Goal: Information Seeking & Learning: Find specific fact

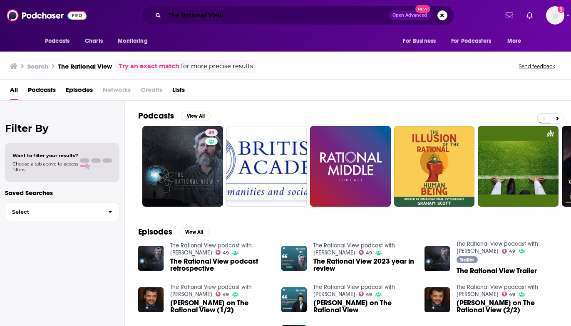
click at [183, 15] on input "The Rational View" at bounding box center [276, 15] width 224 height 13
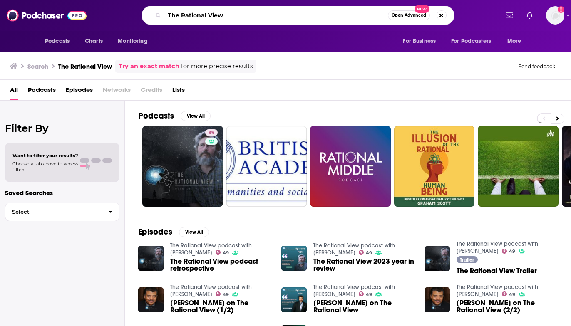
click at [183, 15] on input "The Rational View" at bounding box center [275, 15] width 223 height 13
paste input "• Trend Following"
click at [185, 14] on input "• Trend Following" at bounding box center [275, 15] width 223 height 13
click at [180, 13] on input "• Trend Following" at bounding box center [275, 15] width 223 height 13
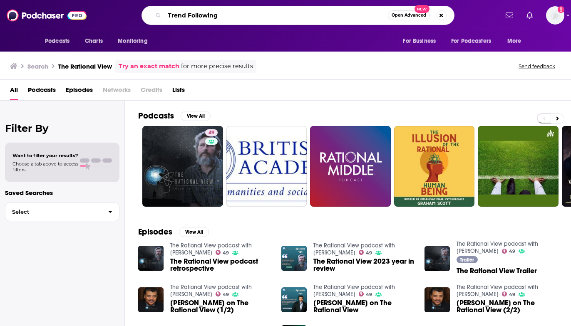
type input "Trend Following"
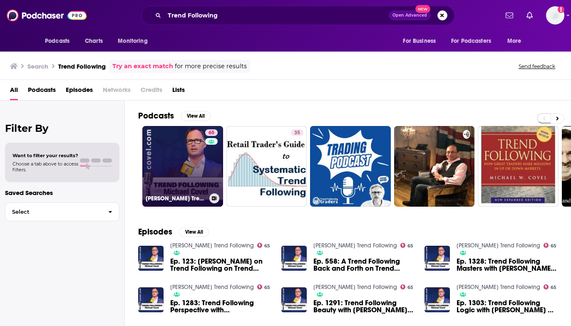
click at [193, 156] on link "65 [PERSON_NAME] Trend Following" at bounding box center [182, 166] width 81 height 81
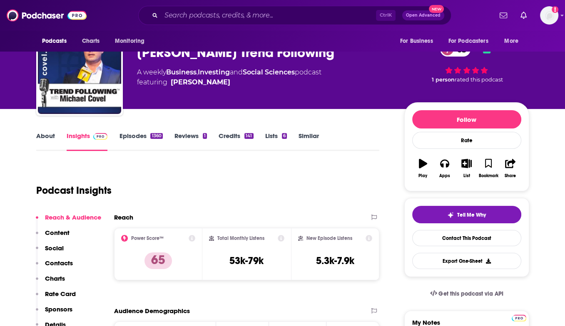
scroll to position [42, 0]
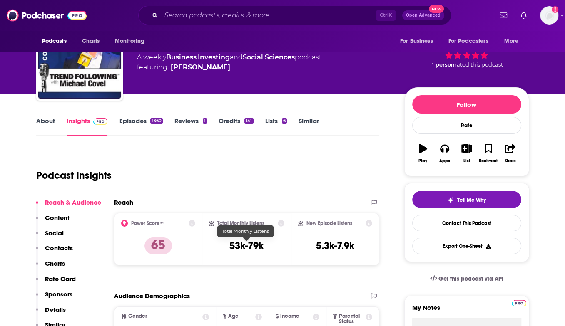
click at [237, 245] on h3 "53k-79k" at bounding box center [246, 246] width 34 height 12
drag, startPoint x: 237, startPoint y: 245, endPoint x: 252, endPoint y: 246, distance: 15.0
click at [252, 246] on h3 "53k-79k" at bounding box center [246, 246] width 34 height 12
copy h3 "53k-79k"
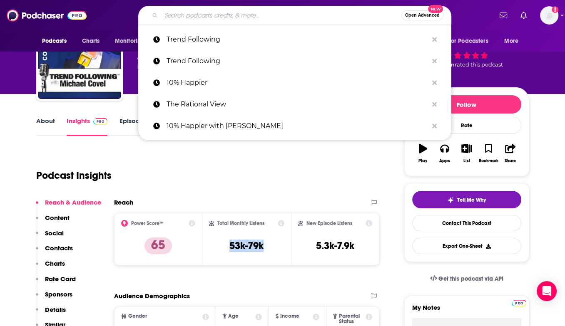
click at [235, 17] on input "Search podcasts, credits, & more..." at bounding box center [281, 15] width 240 height 13
paste input "• Business of Giving"
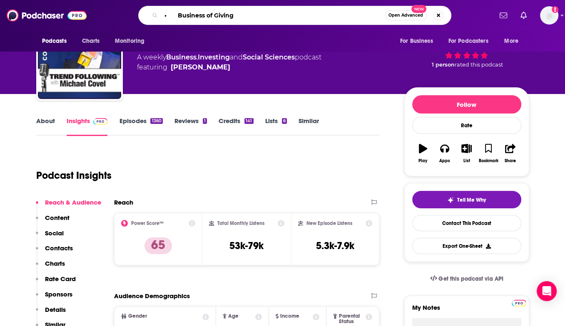
drag, startPoint x: 178, startPoint y: 18, endPoint x: 150, endPoint y: 20, distance: 27.5
click at [150, 20] on div "• Business of Giving Open Advanced New" at bounding box center [294, 15] width 313 height 19
type input "Business of Giving"
click at [347, 14] on input "Business of Giving" at bounding box center [272, 15] width 223 height 13
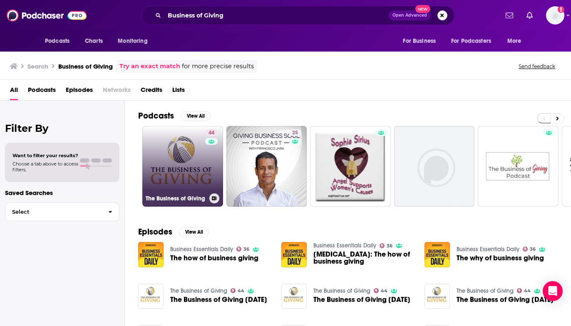
click at [196, 169] on link "44 The Business of Giving" at bounding box center [182, 166] width 81 height 81
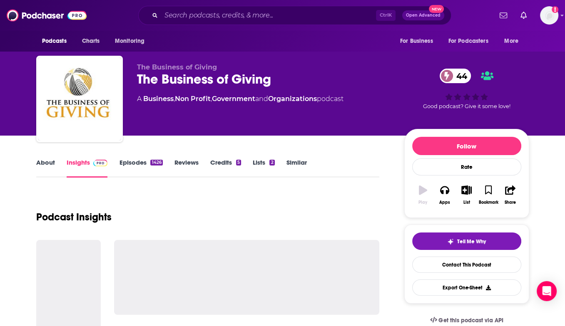
click at [196, 169] on div "About Insights Episodes 1426 Reviews Credits 5 Lists 2 Similar" at bounding box center [207, 167] width 343 height 20
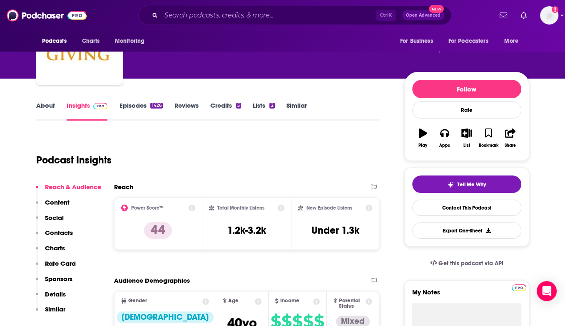
scroll to position [83, 0]
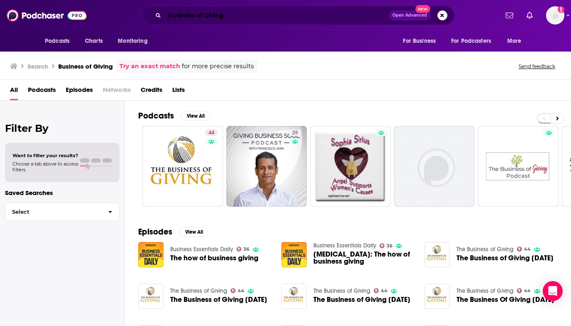
click at [221, 15] on input "Business of Giving" at bounding box center [276, 15] width 224 height 13
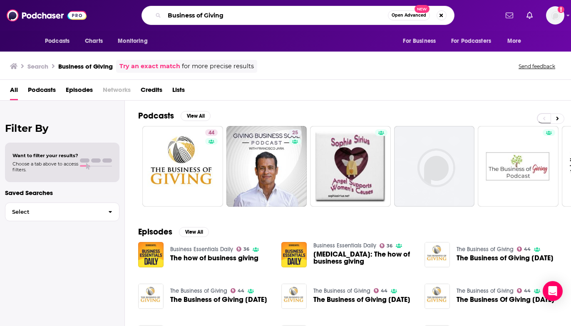
click at [221, 15] on input "Business of Giving" at bounding box center [275, 15] width 223 height 13
paste input "Goal Digger Podcast"
type input "Goal Digger Podcast"
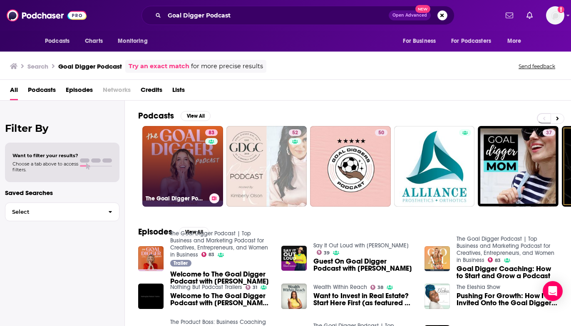
click at [198, 161] on link "83 The Goal Digger Podcast | Top Business and Marketing Podcast for Creatives, …" at bounding box center [182, 166] width 81 height 81
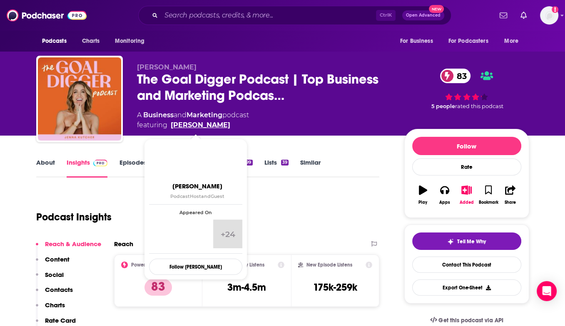
click at [185, 123] on link "[PERSON_NAME]" at bounding box center [201, 125] width 60 height 10
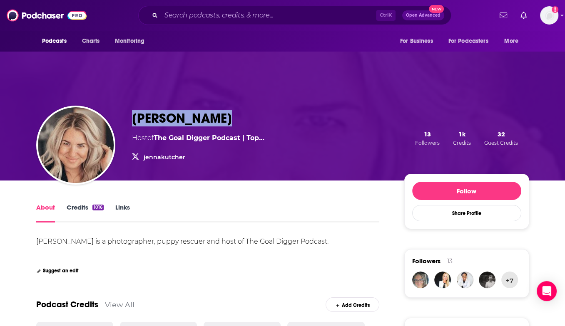
drag, startPoint x: 228, startPoint y: 126, endPoint x: 135, endPoint y: 119, distance: 93.9
click at [135, 119] on div "[PERSON_NAME]" at bounding box center [198, 118] width 132 height 16
copy h1 "[PERSON_NAME]"
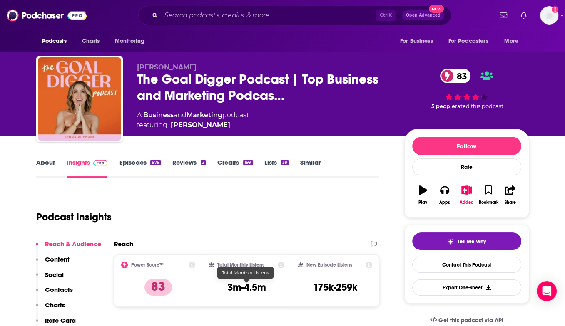
click at [229, 286] on h3 "3m-4.5m" at bounding box center [246, 287] width 39 height 12
drag, startPoint x: 229, startPoint y: 286, endPoint x: 251, endPoint y: 287, distance: 22.1
click at [251, 287] on h3 "3m-4.5m" at bounding box center [246, 287] width 39 height 12
copy h3 "3m-4.5m"
